Goal: Transaction & Acquisition: Book appointment/travel/reservation

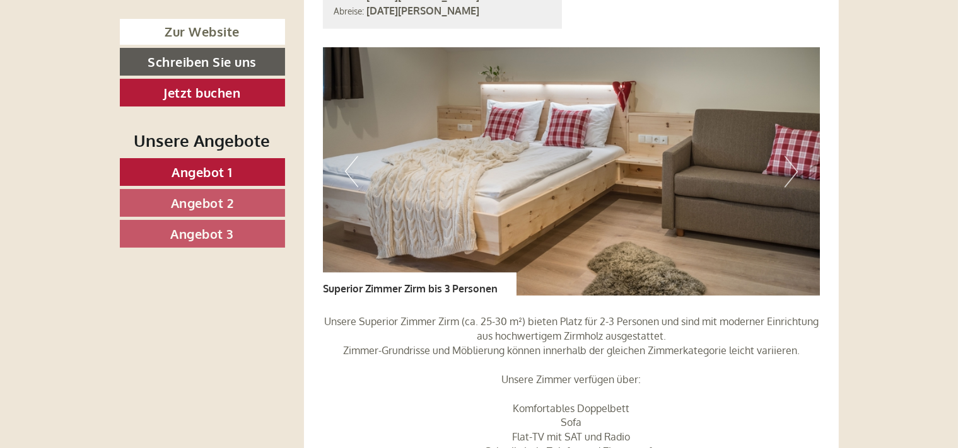
scroll to position [2891, 0]
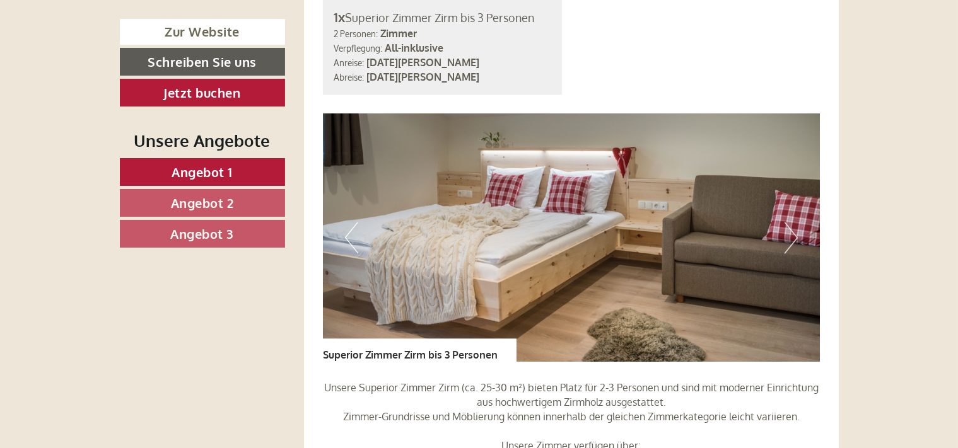
click at [793, 222] on button "Next" at bounding box center [791, 238] width 13 height 32
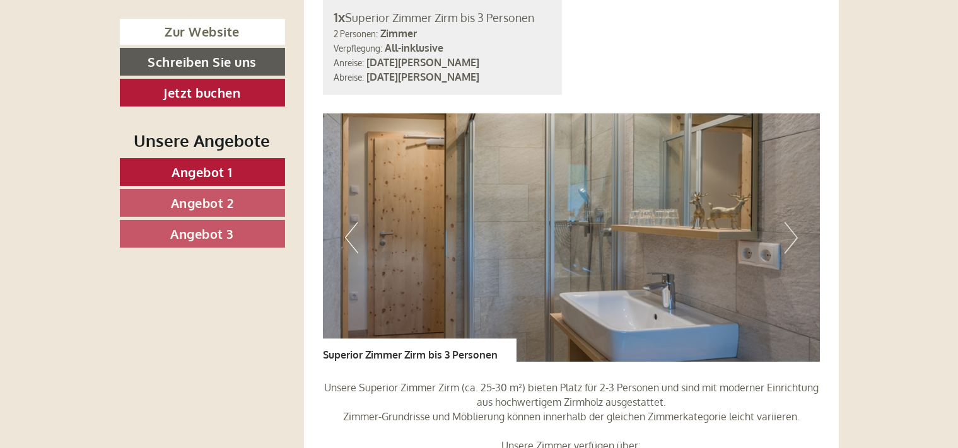
click at [793, 222] on button "Next" at bounding box center [791, 238] width 13 height 32
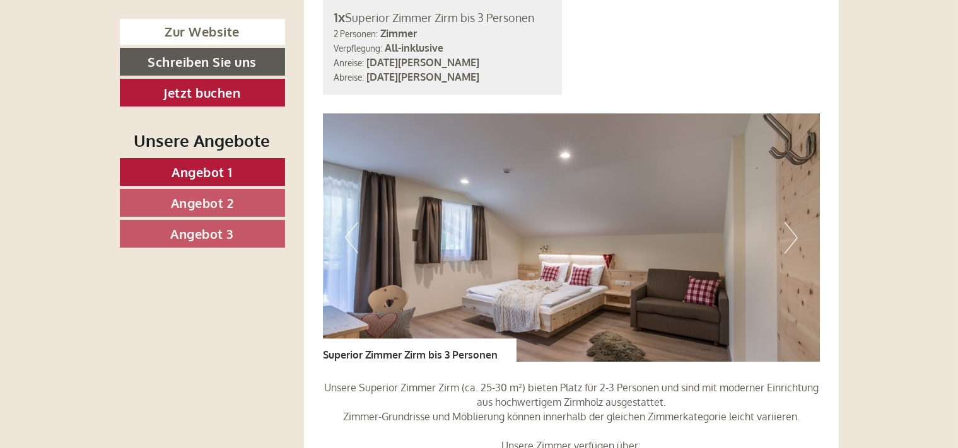
click at [793, 222] on button "Next" at bounding box center [791, 238] width 13 height 32
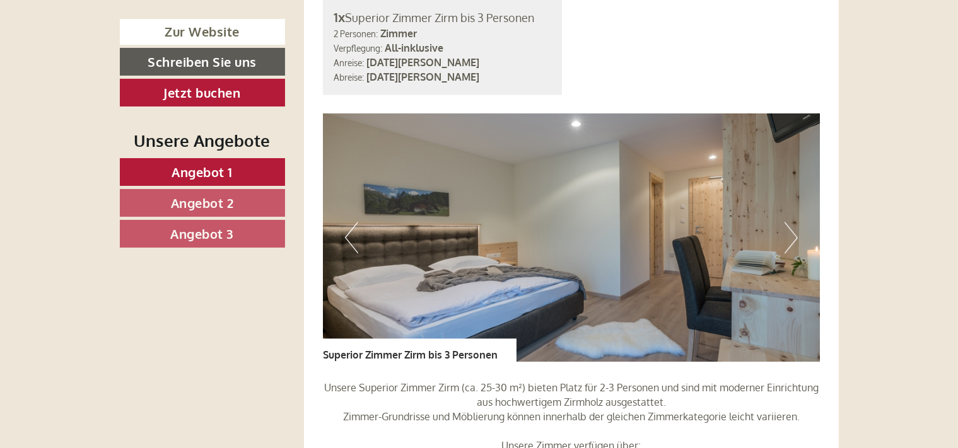
click at [793, 222] on button "Next" at bounding box center [791, 238] width 13 height 32
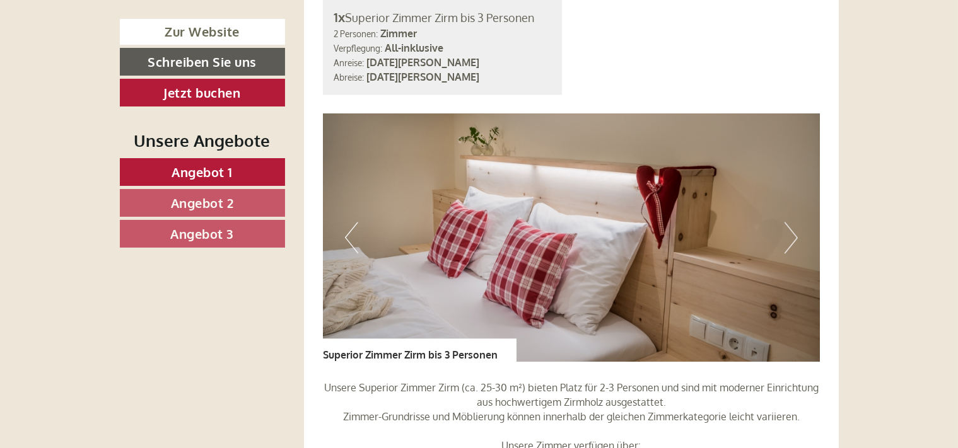
click at [793, 222] on button "Next" at bounding box center [791, 238] width 13 height 32
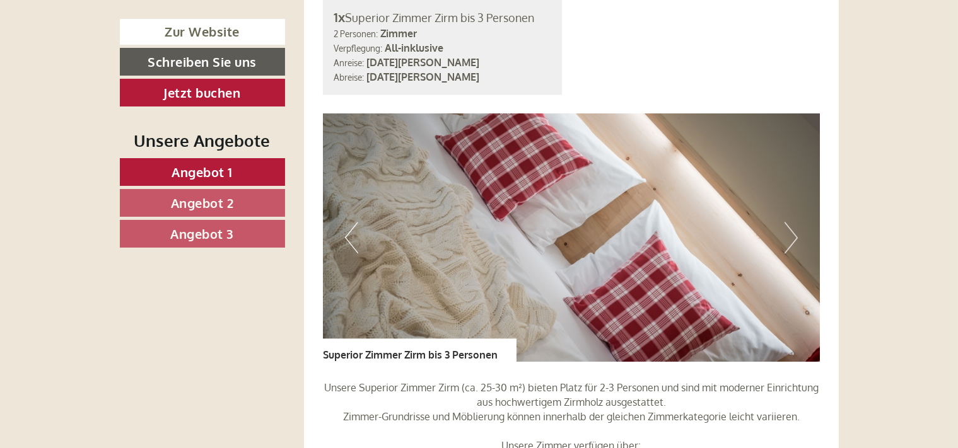
click at [793, 222] on button "Next" at bounding box center [791, 238] width 13 height 32
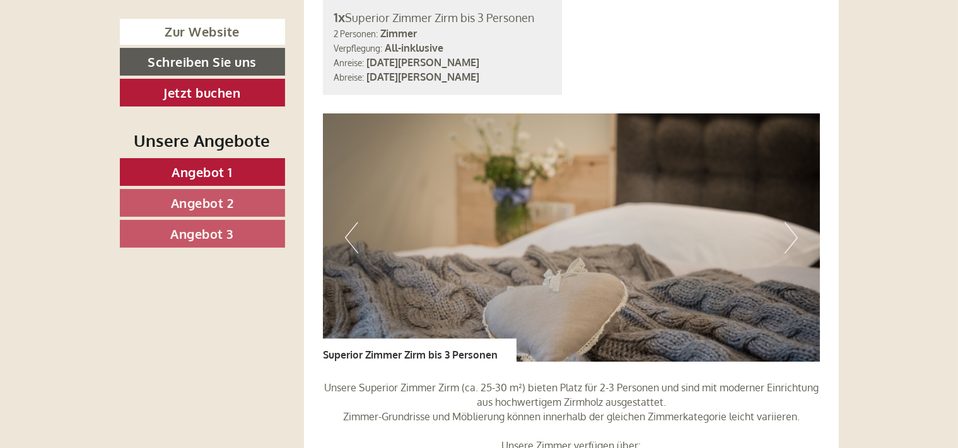
click at [793, 222] on button "Next" at bounding box center [791, 238] width 13 height 32
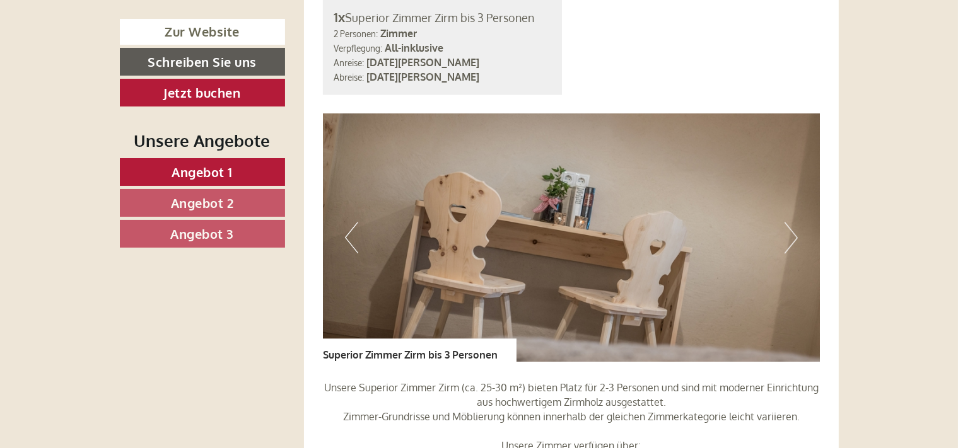
click at [793, 222] on button "Next" at bounding box center [791, 238] width 13 height 32
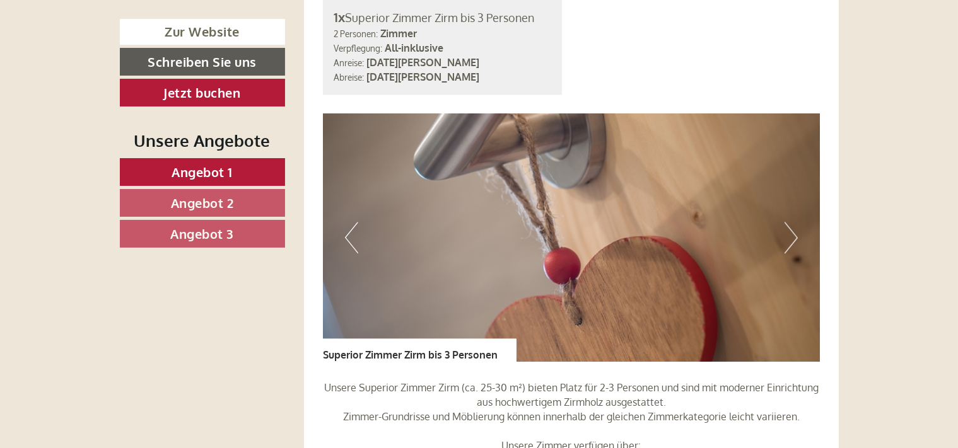
click at [793, 222] on button "Next" at bounding box center [791, 238] width 13 height 32
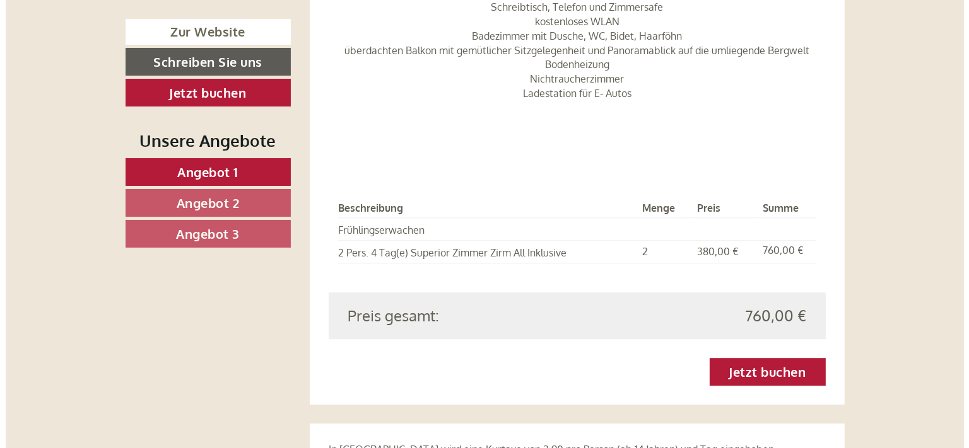
scroll to position [3424, 0]
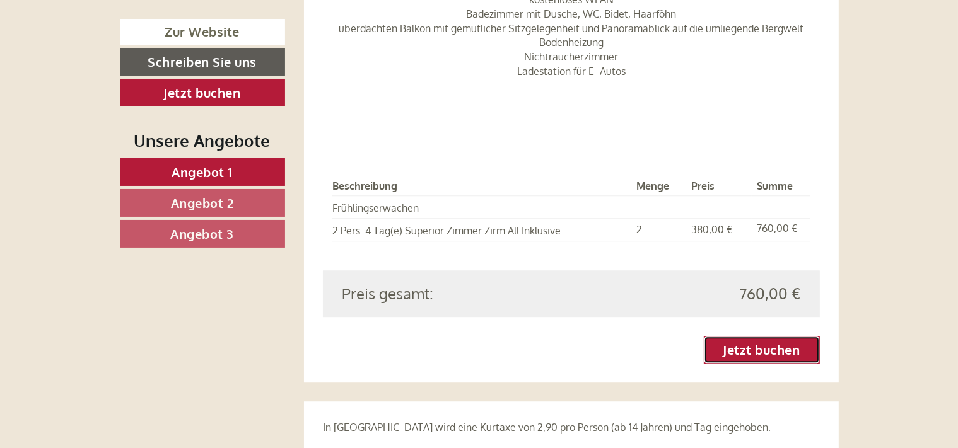
click at [756, 336] on link "Jetzt buchen" at bounding box center [762, 350] width 116 height 28
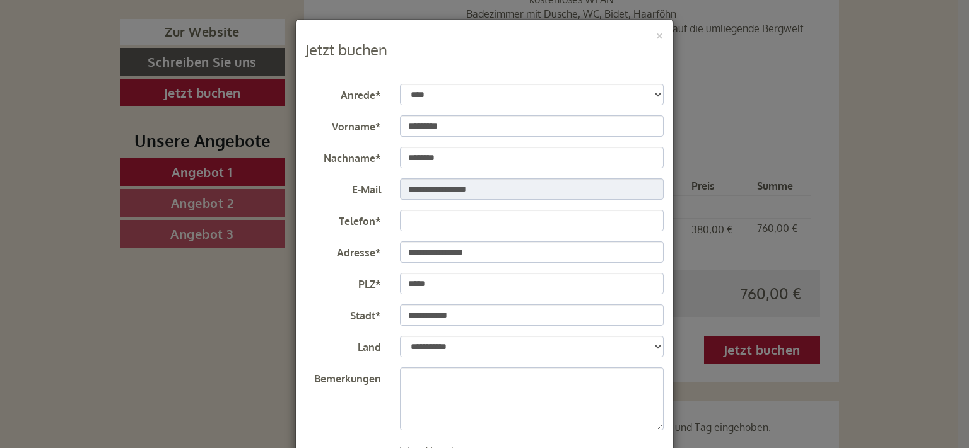
scroll to position [78, 0]
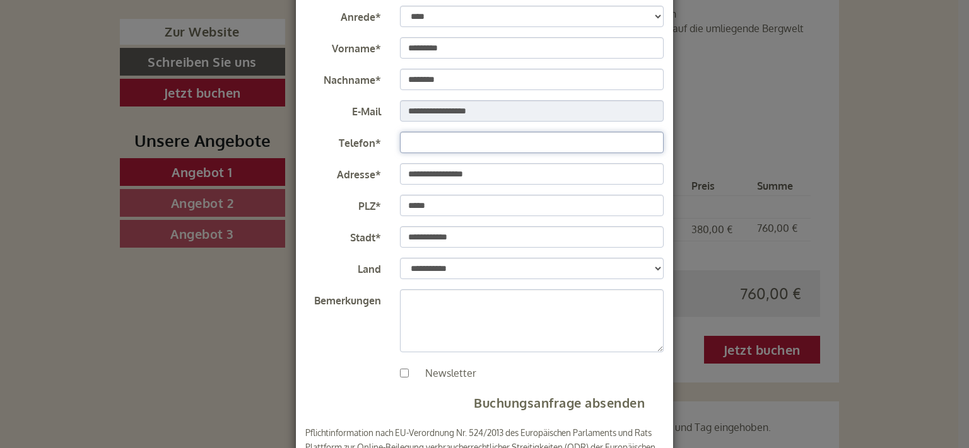
click at [417, 141] on input "Telefon*" at bounding box center [532, 142] width 264 height 21
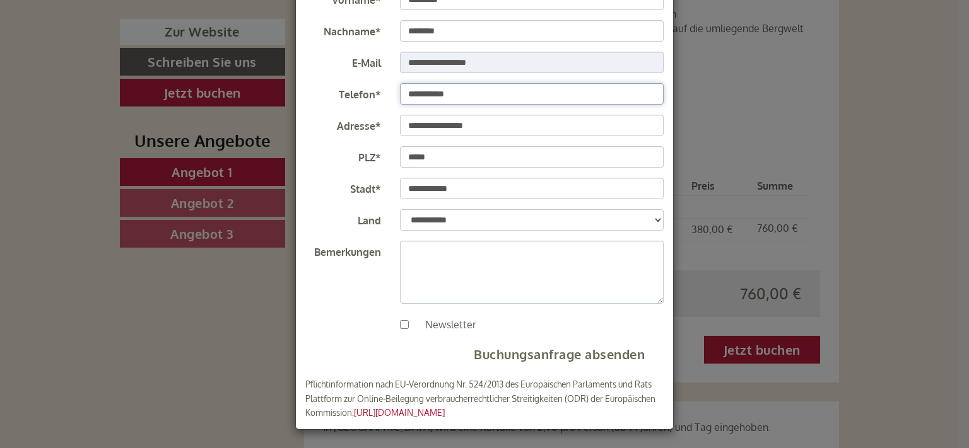
type input "**********"
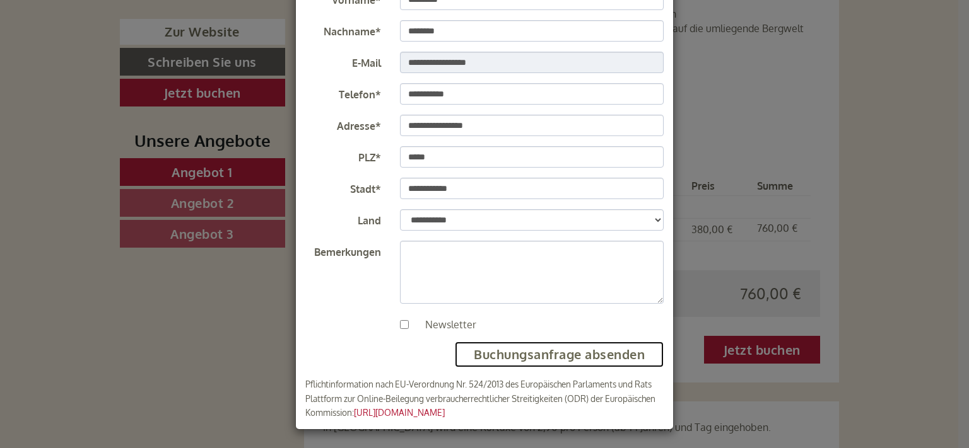
click at [496, 354] on button "Buchungsanfrage absenden" at bounding box center [559, 355] width 209 height 26
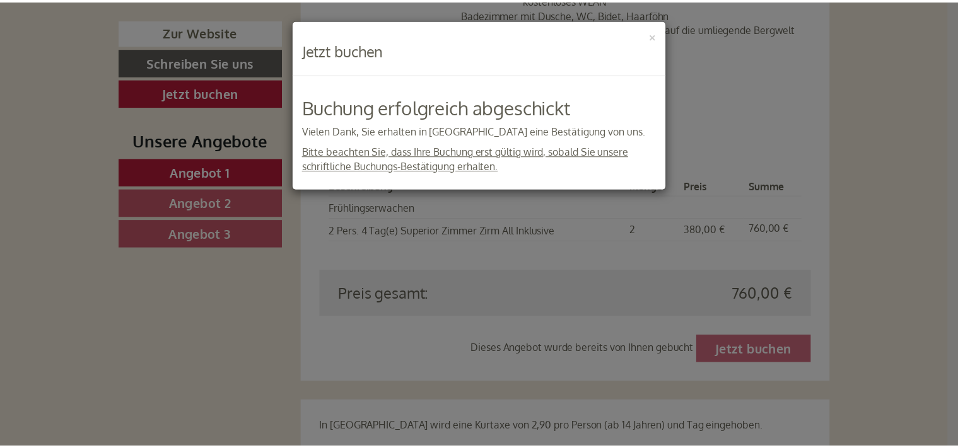
scroll to position [0, 0]
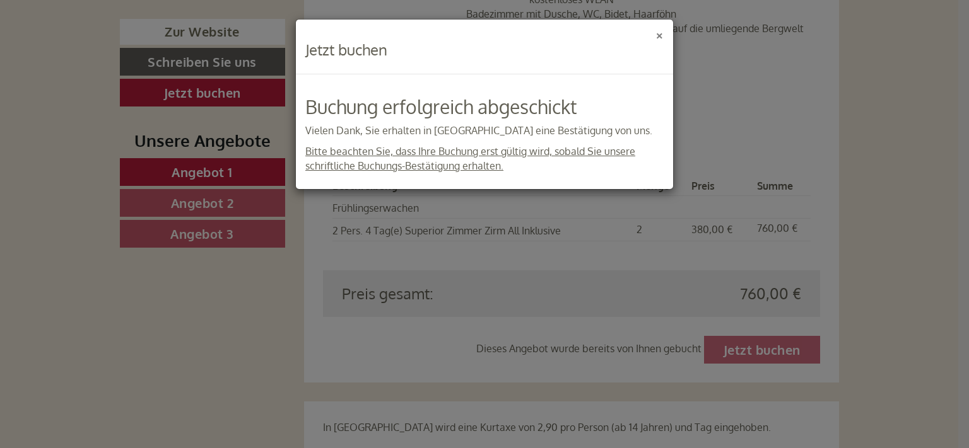
click at [658, 36] on button "×" at bounding box center [659, 34] width 9 height 13
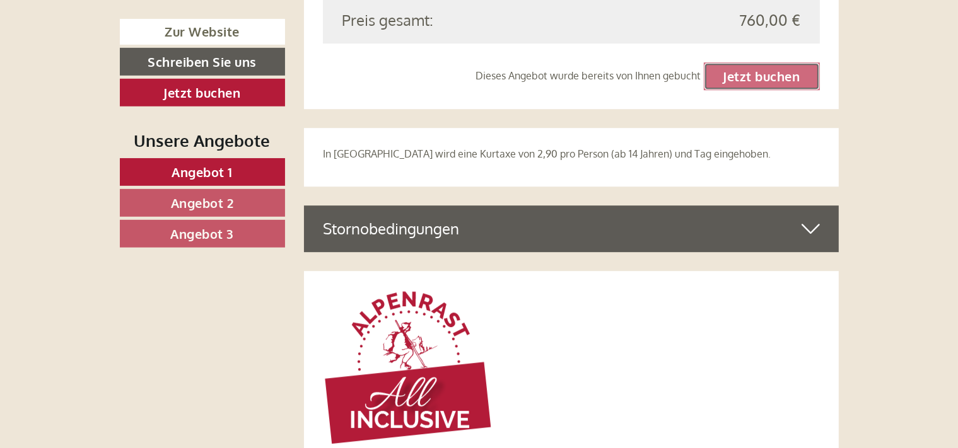
scroll to position [3757, 0]
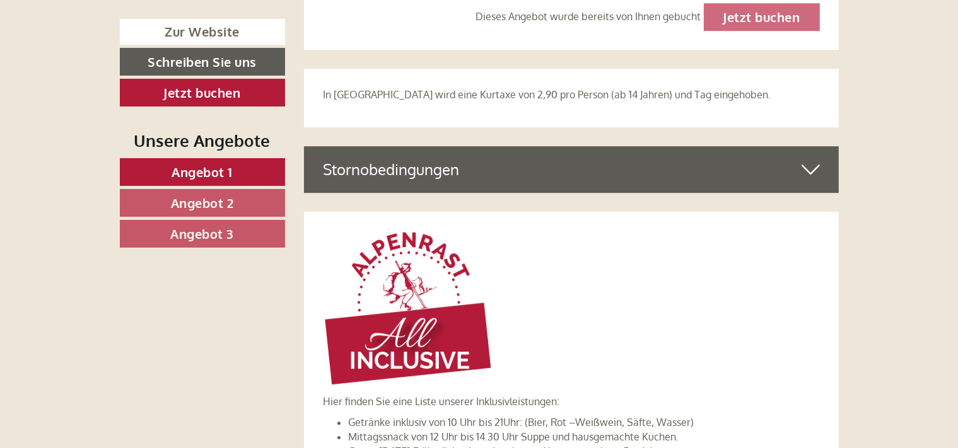
click at [807, 159] on icon at bounding box center [811, 169] width 18 height 21
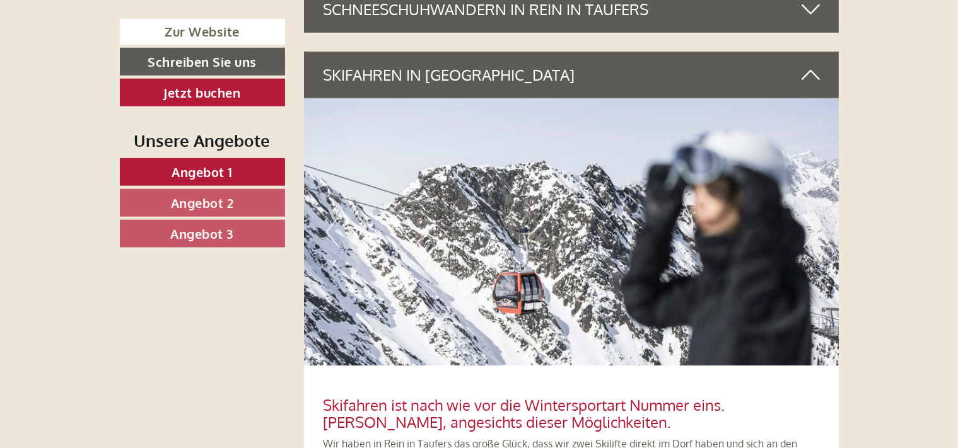
scroll to position [6021, 0]
